Goal: Find specific page/section: Find specific page/section

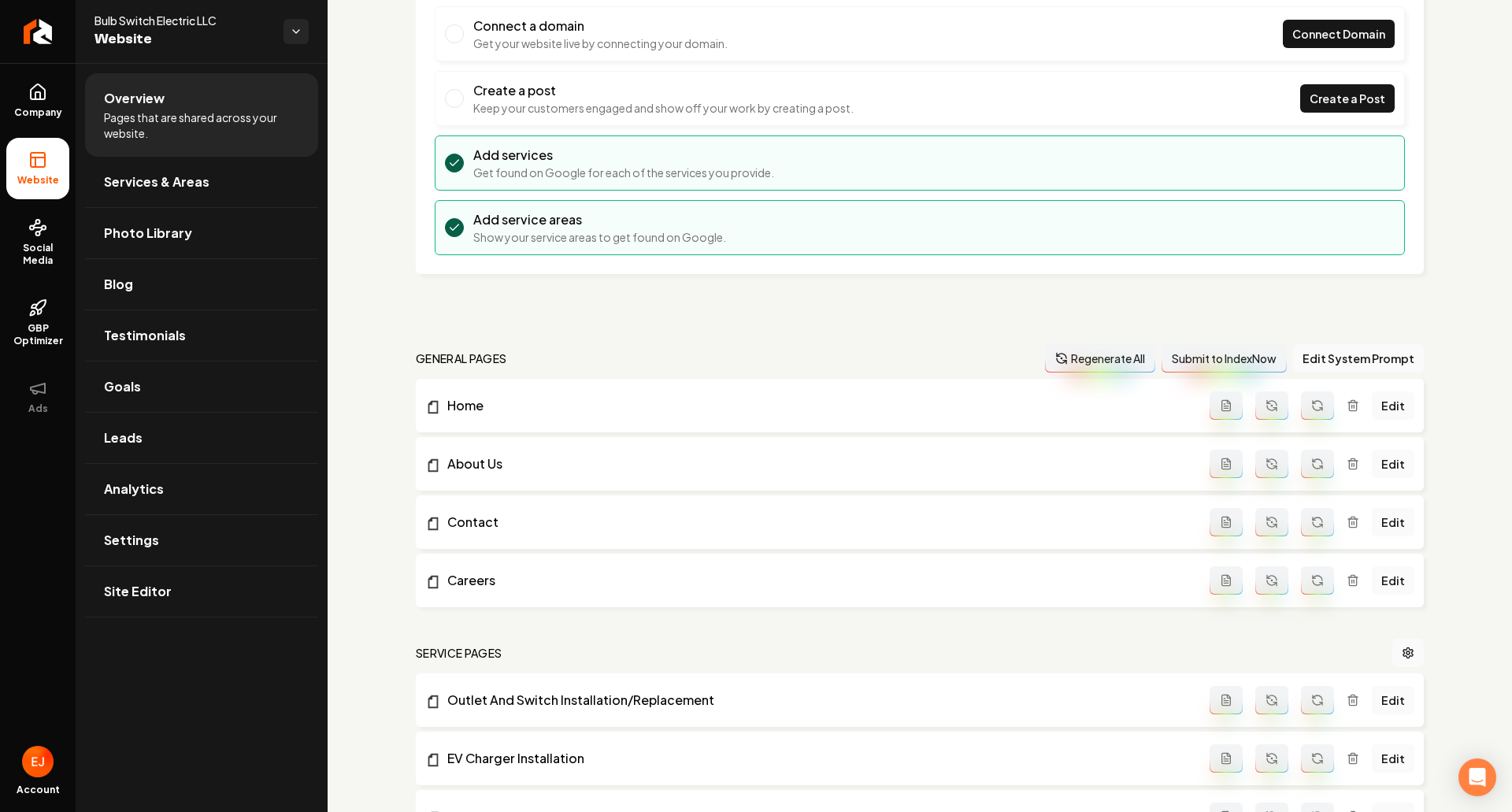
scroll to position [158, 0]
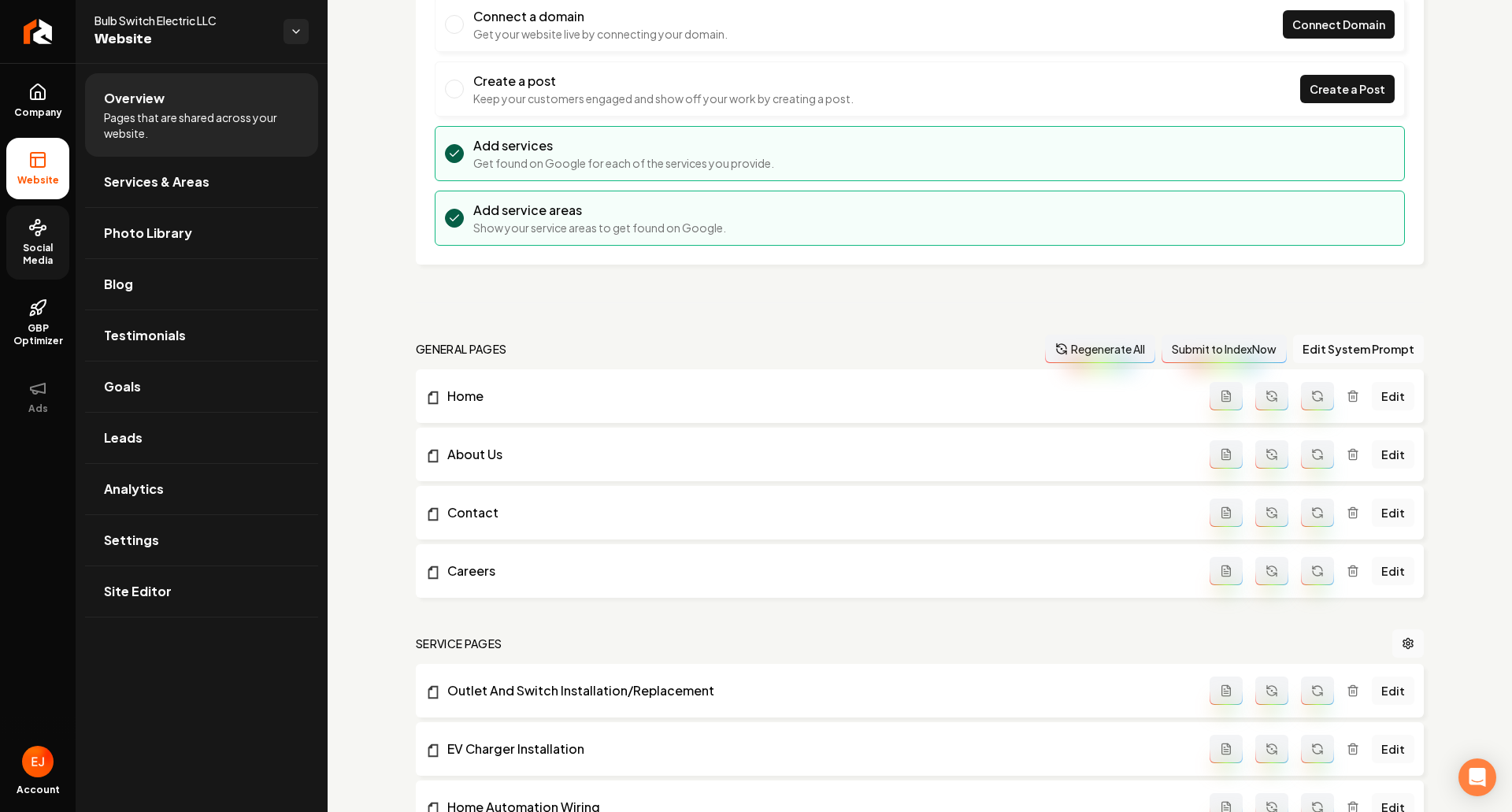
click at [23, 271] on link "Social Media" at bounding box center [38, 242] width 63 height 74
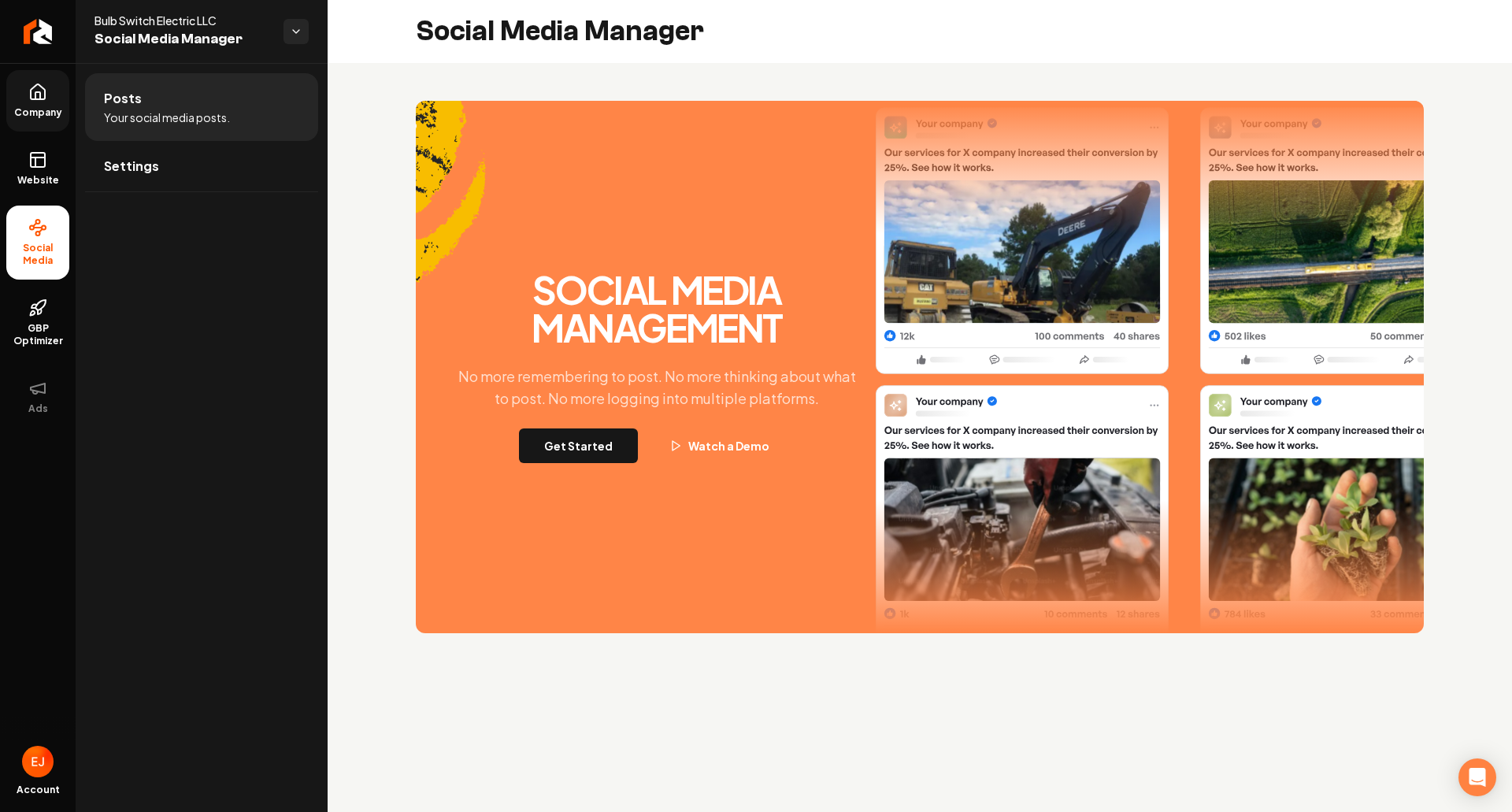
click at [32, 112] on span "Company" at bounding box center [38, 112] width 61 height 13
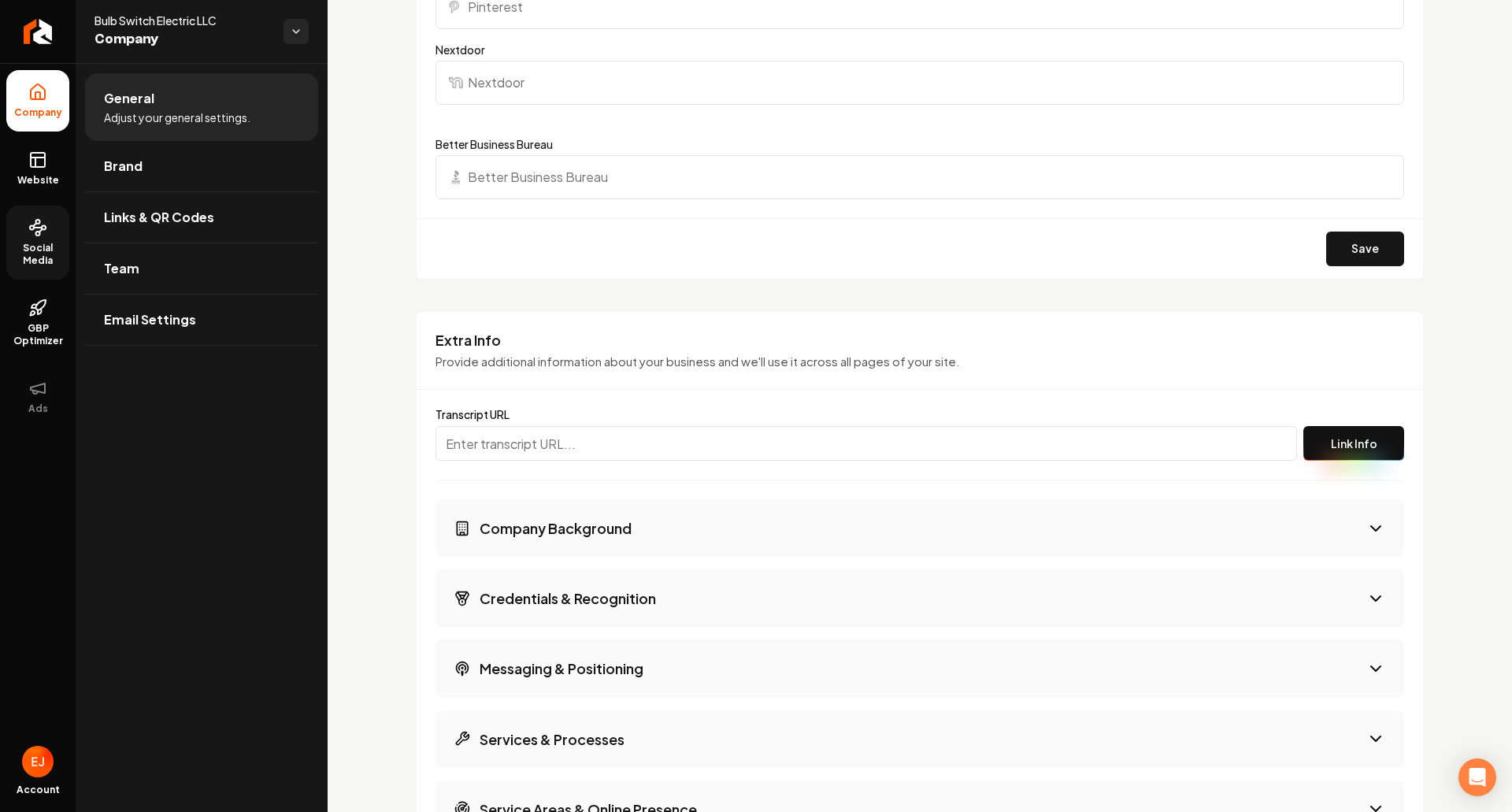
scroll to position [2283, 0]
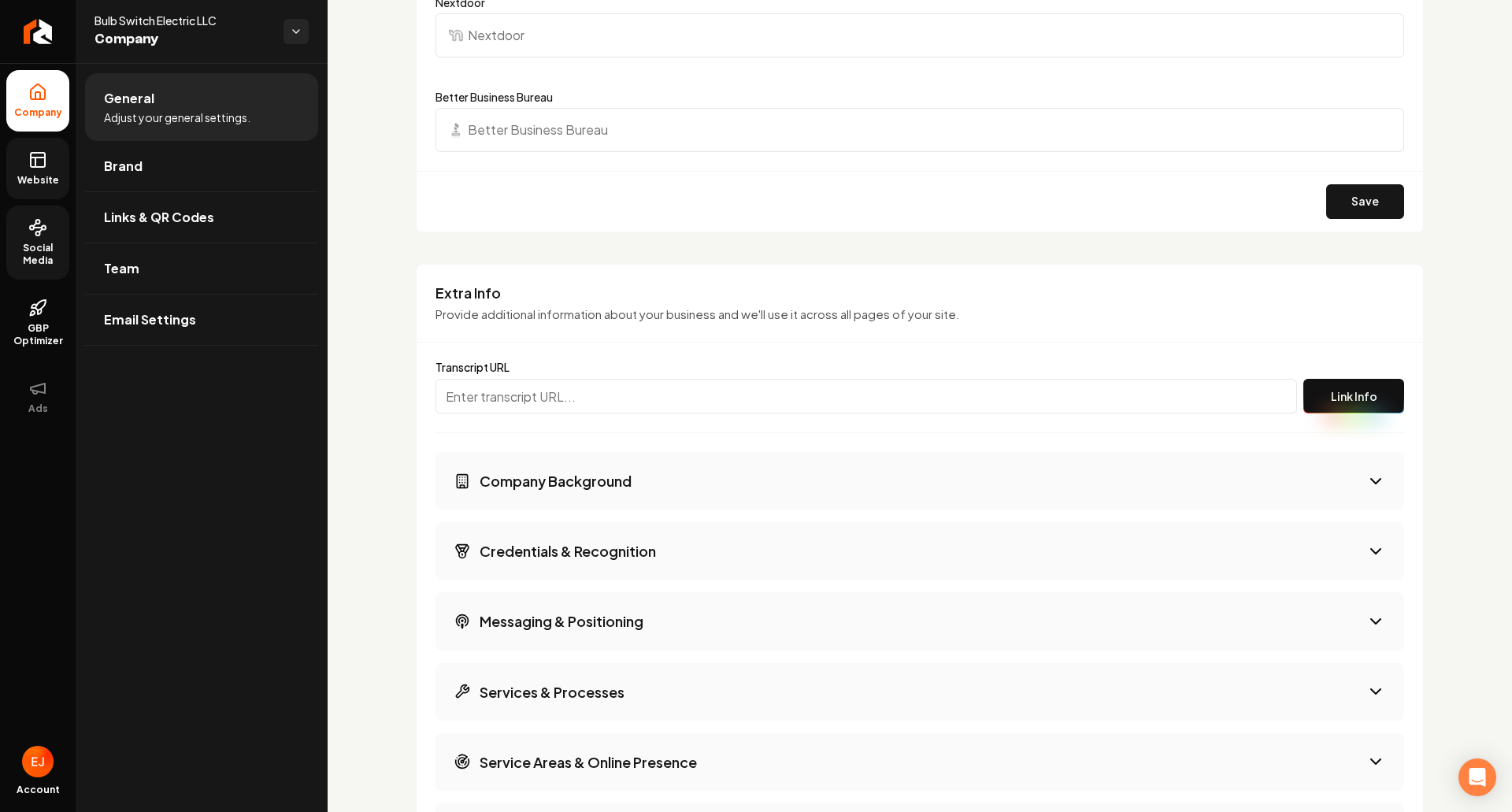
click at [43, 188] on link "Website" at bounding box center [38, 169] width 63 height 62
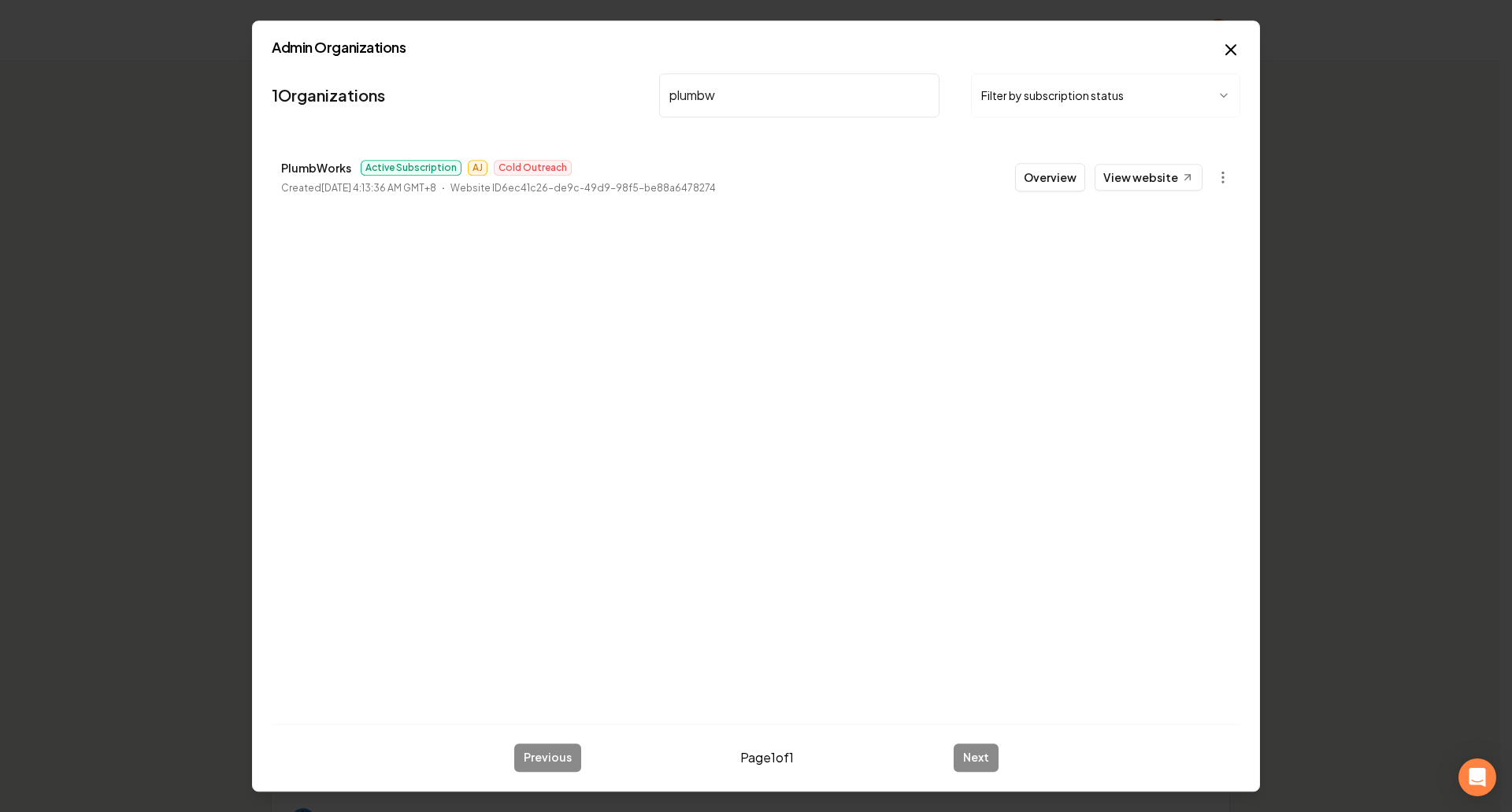
type input "plumbw"
click at [1040, 188] on button "Overview" at bounding box center [1050, 177] width 70 height 28
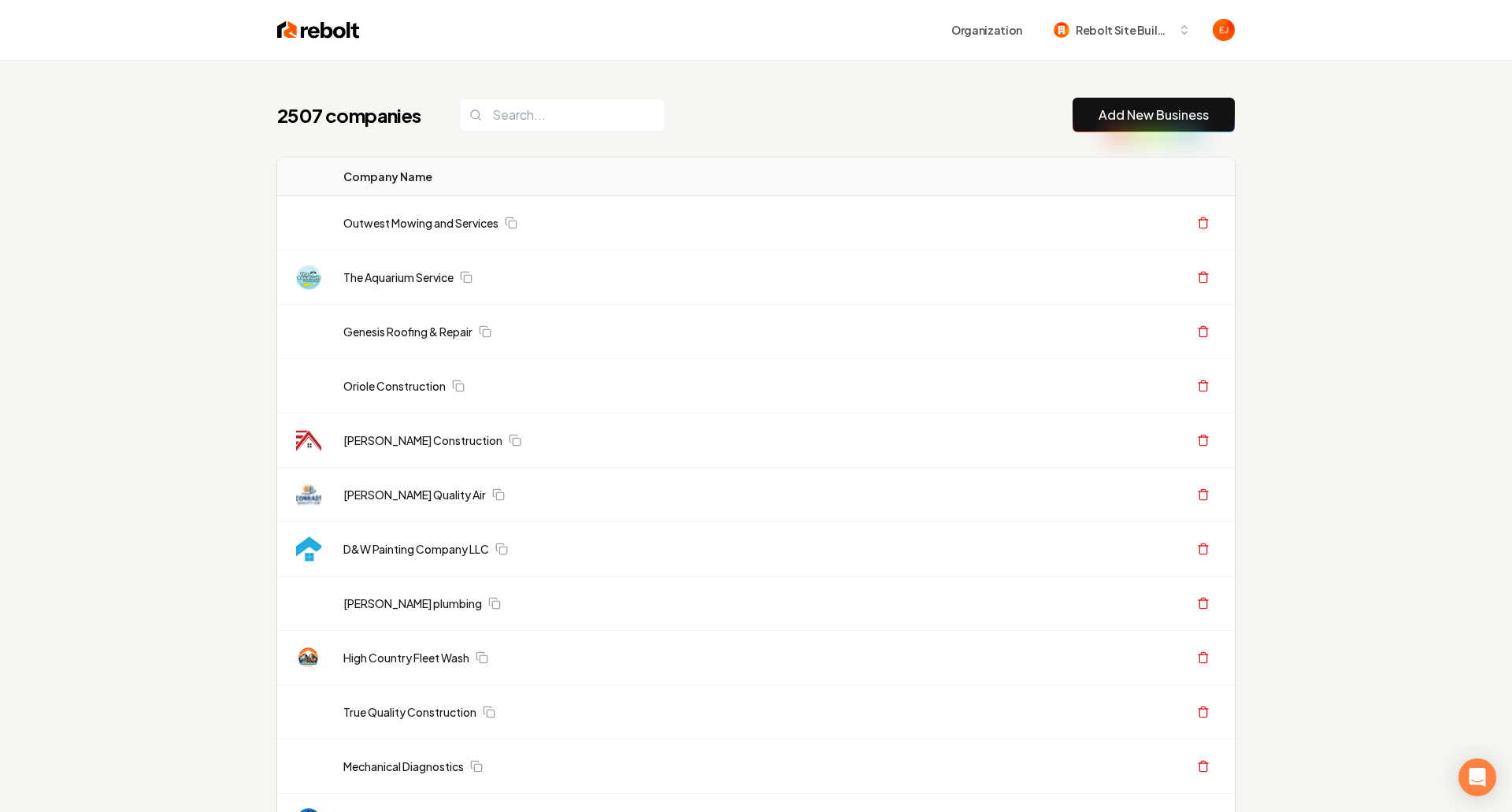
click at [1049, 178] on th "Actions" at bounding box center [1114, 177] width 243 height 38
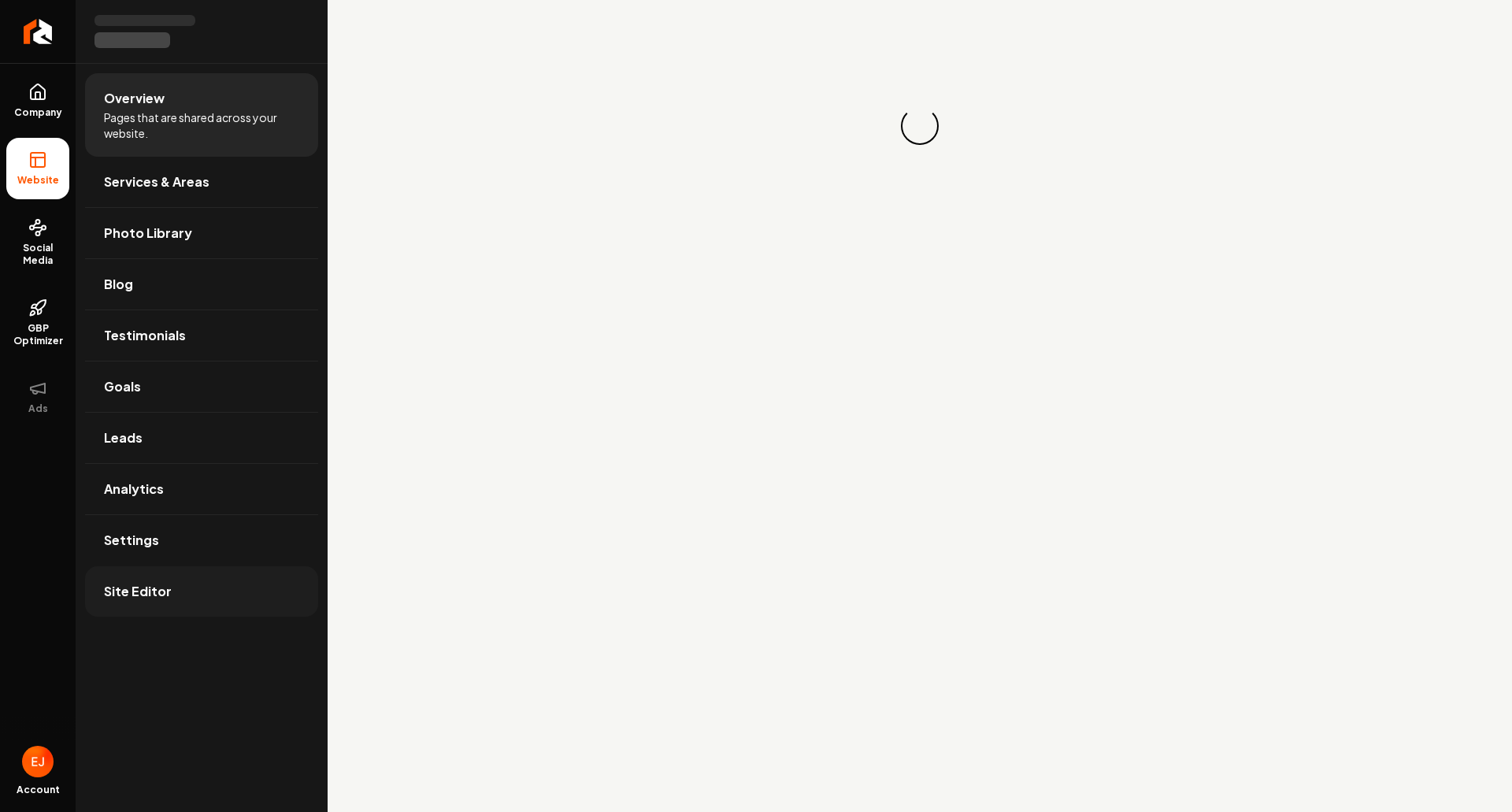
click at [230, 606] on link "Site Editor" at bounding box center [201, 591] width 233 height 50
